Goal: Information Seeking & Learning: Learn about a topic

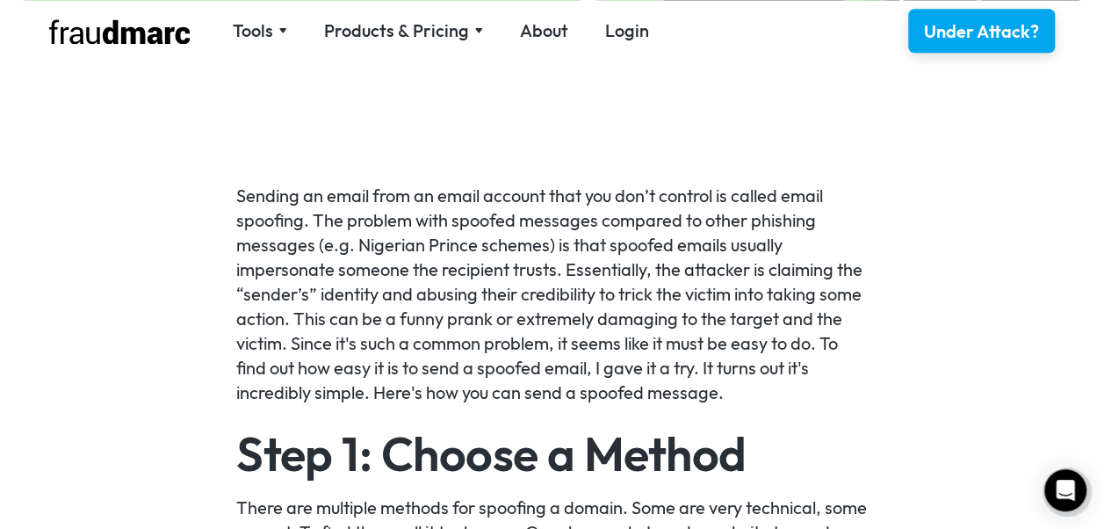
scroll to position [1032, 0]
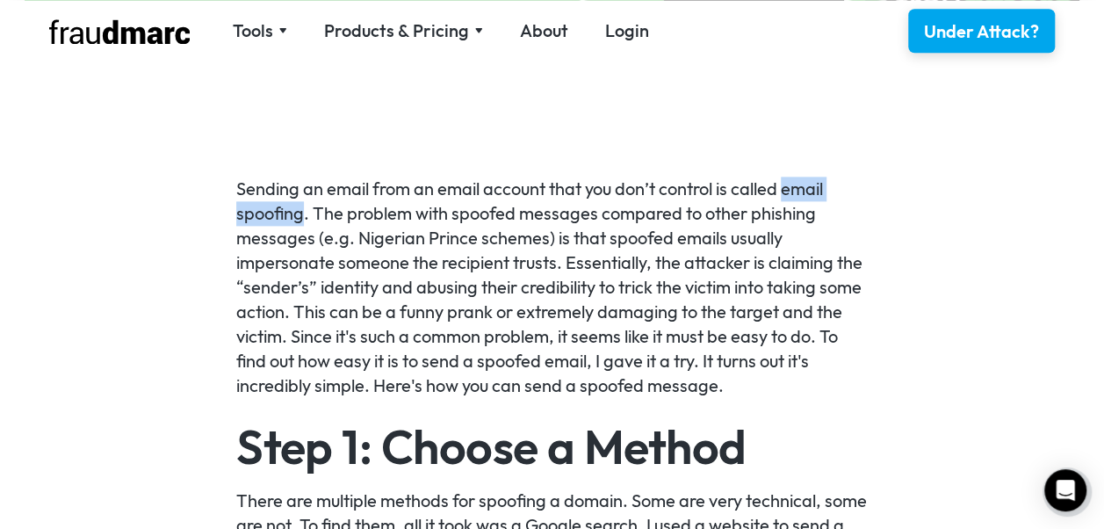
drag, startPoint x: 786, startPoint y: 192, endPoint x: 306, endPoint y: 221, distance: 481.4
click at [306, 221] on p "Sending an email from an email account that you don’t control is called email s…" at bounding box center [552, 287] width 632 height 221
copy p "email spoofing"
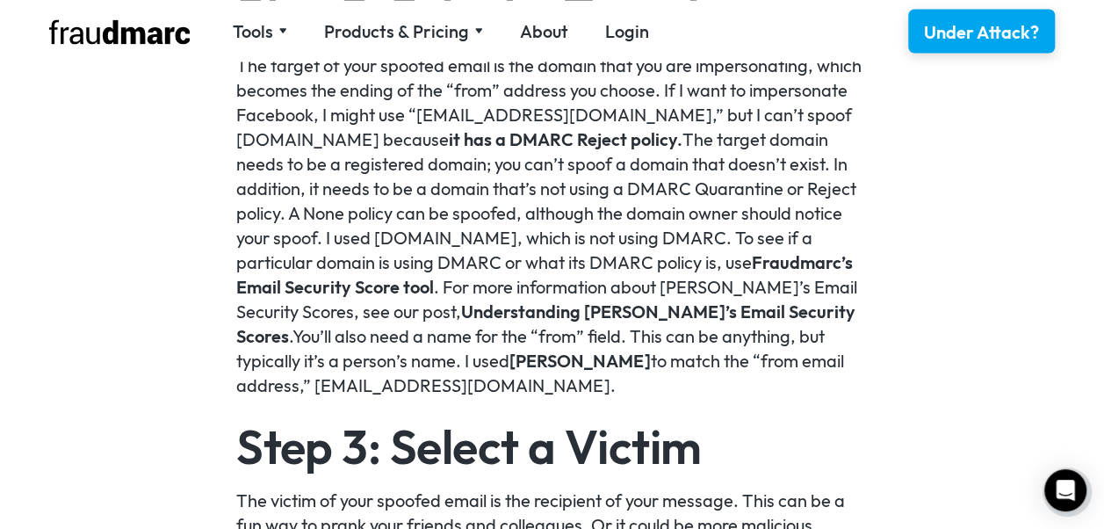
scroll to position [1639, 0]
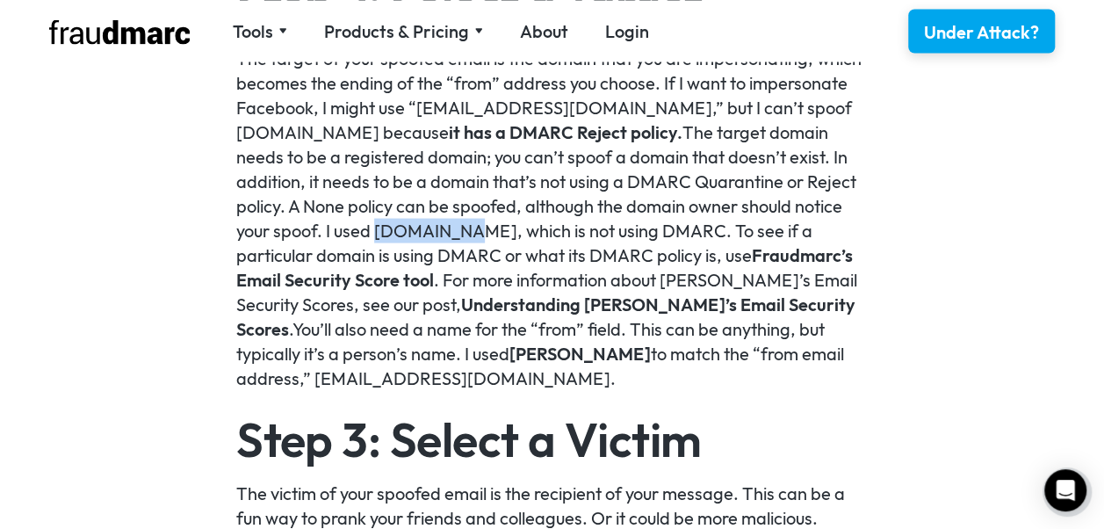
drag, startPoint x: 461, startPoint y: 224, endPoint x: 376, endPoint y: 227, distance: 85.3
click at [376, 227] on p "The target of your spoofed email is the domain that you are impersonating, whic…" at bounding box center [552, 218] width 632 height 344
copy p "[DOMAIN_NAME]"
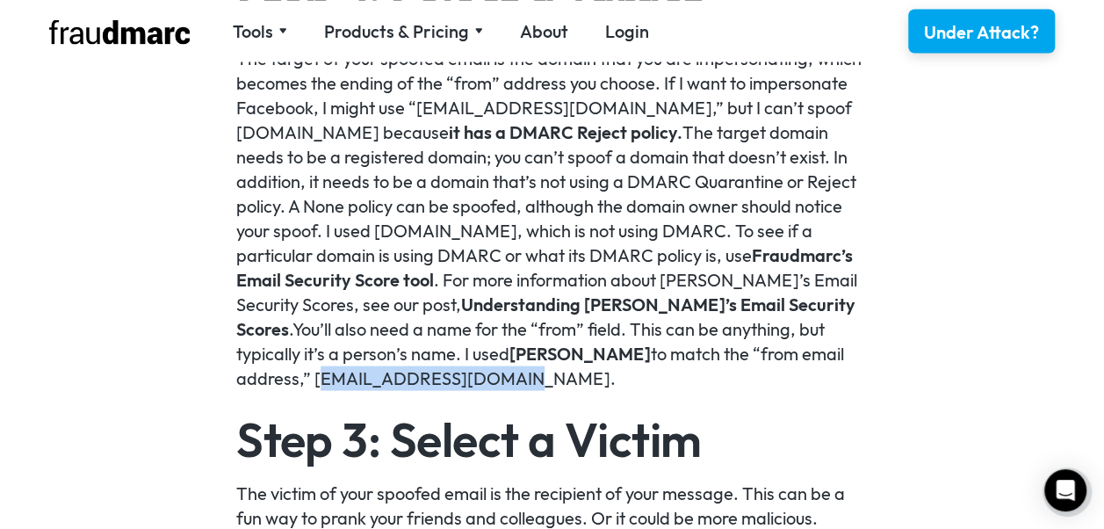
drag, startPoint x: 423, startPoint y: 372, endPoint x: 238, endPoint y: 383, distance: 185.7
click at [238, 383] on p "The target of your spoofed email is the domain that you are impersonating, whic…" at bounding box center [552, 218] width 632 height 344
copy p "georgepburdell@gatech"
drag, startPoint x: 404, startPoint y: 349, endPoint x: 537, endPoint y: 351, distance: 132.7
click at [537, 351] on p "The target of your spoofed email is the domain that you are impersonating, whic…" at bounding box center [552, 218] width 632 height 344
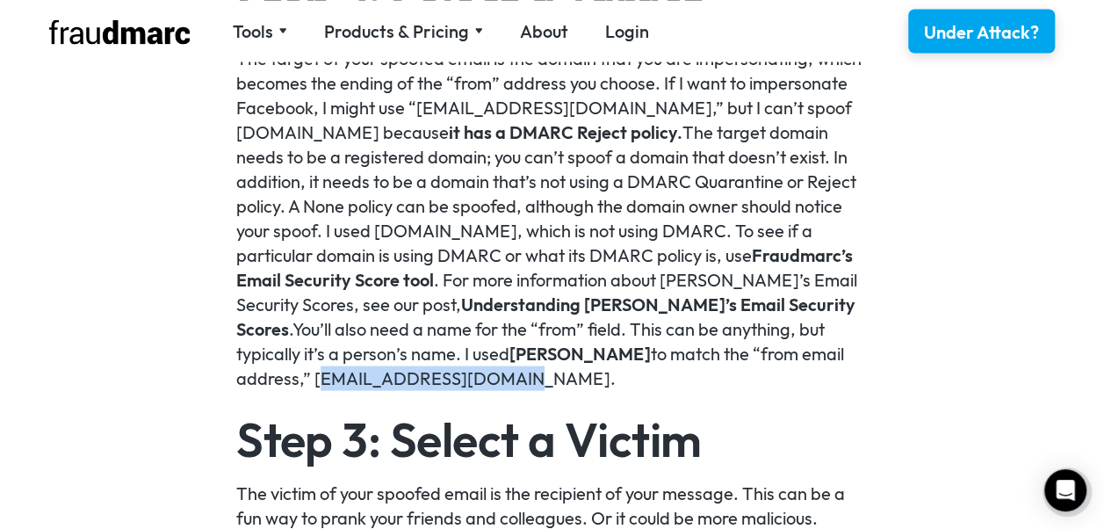
copy link "[PERSON_NAME]"
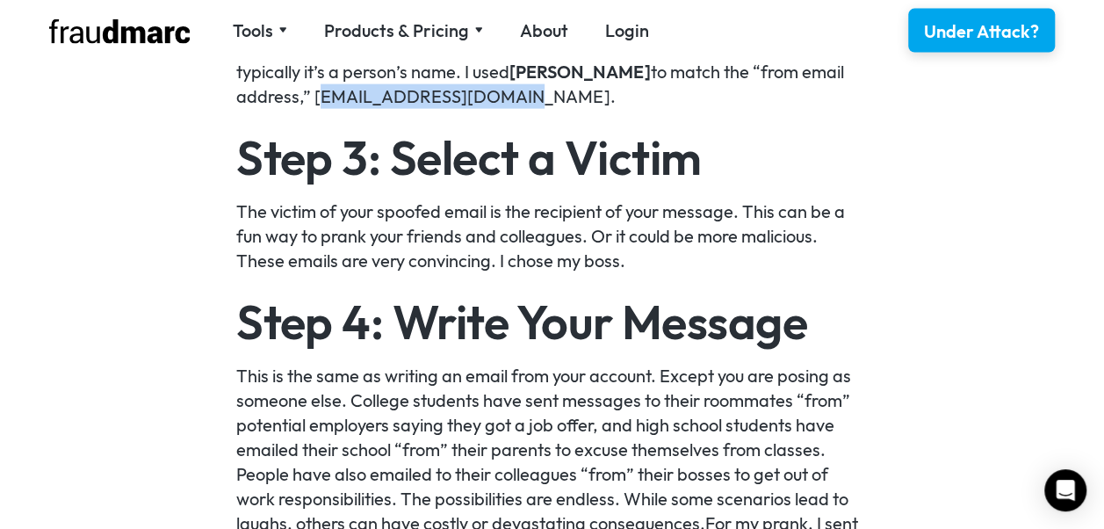
scroll to position [1769, 0]
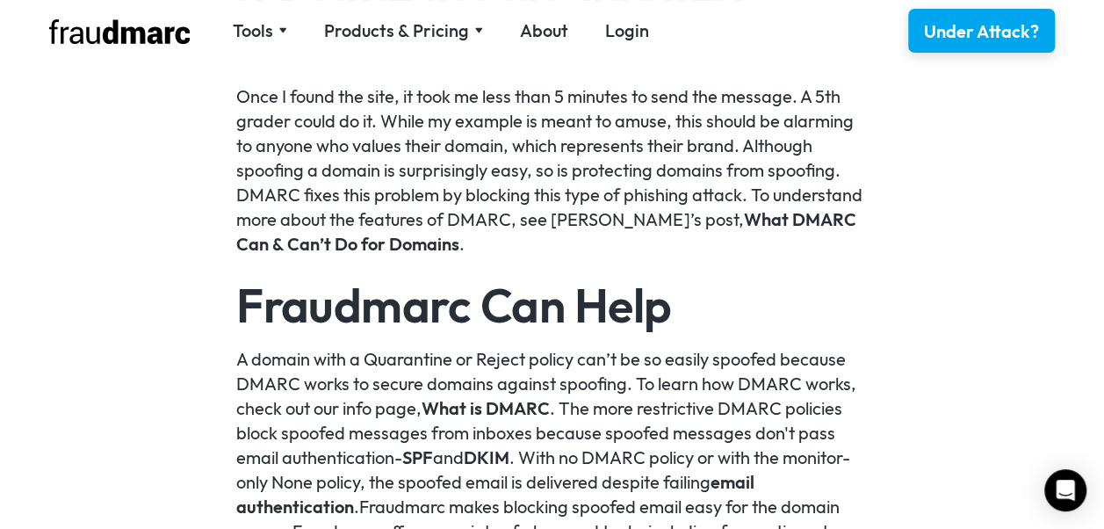
scroll to position [3489, 0]
